Goal: Find specific page/section: Find specific page/section

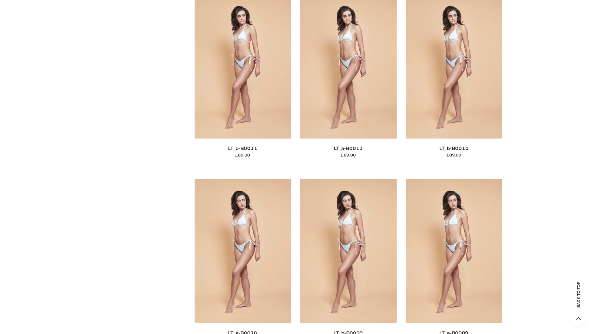
scroll to position [2779, 0]
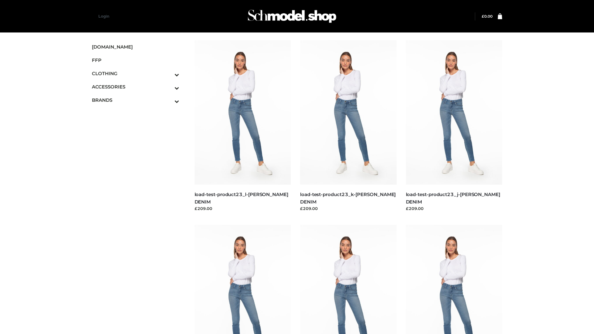
scroll to position [543, 0]
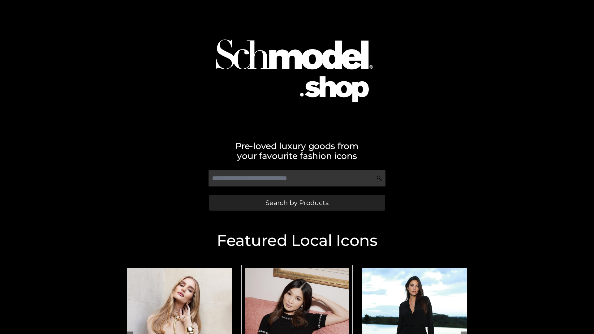
click at [297, 203] on span "Search by Products" at bounding box center [297, 203] width 63 height 6
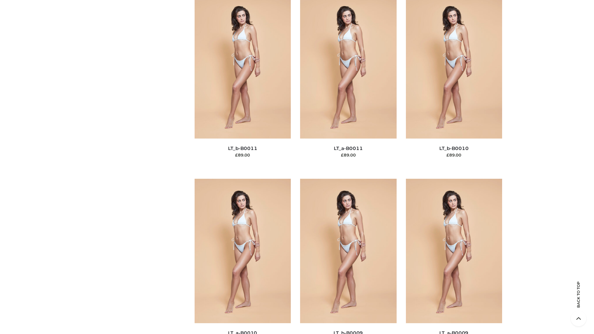
scroll to position [2779, 0]
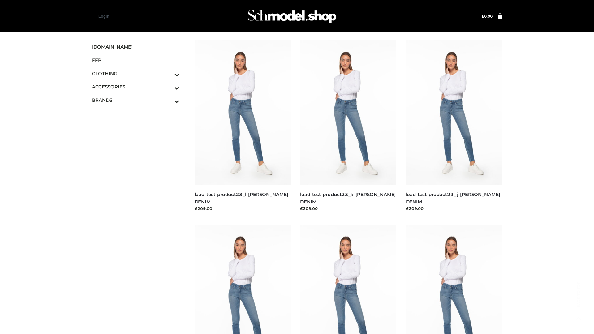
scroll to position [543, 0]
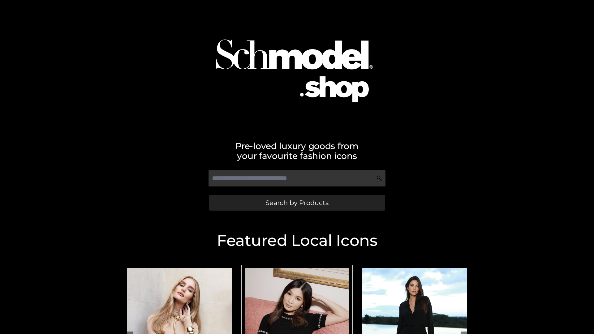
click at [297, 203] on span "Search by Products" at bounding box center [297, 203] width 63 height 6
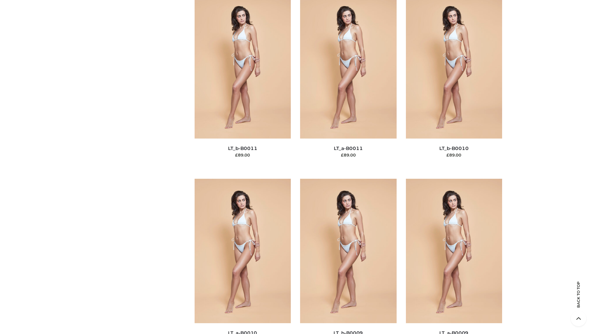
scroll to position [2779, 0]
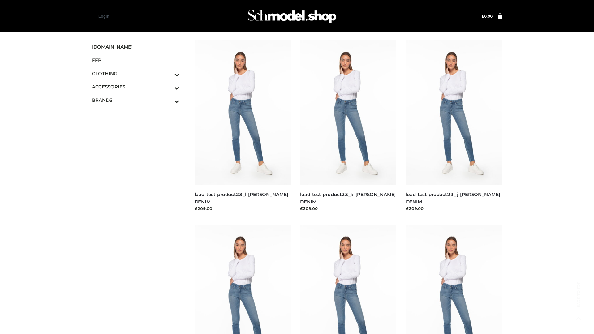
scroll to position [543, 0]
